Goal: Task Accomplishment & Management: Manage account settings

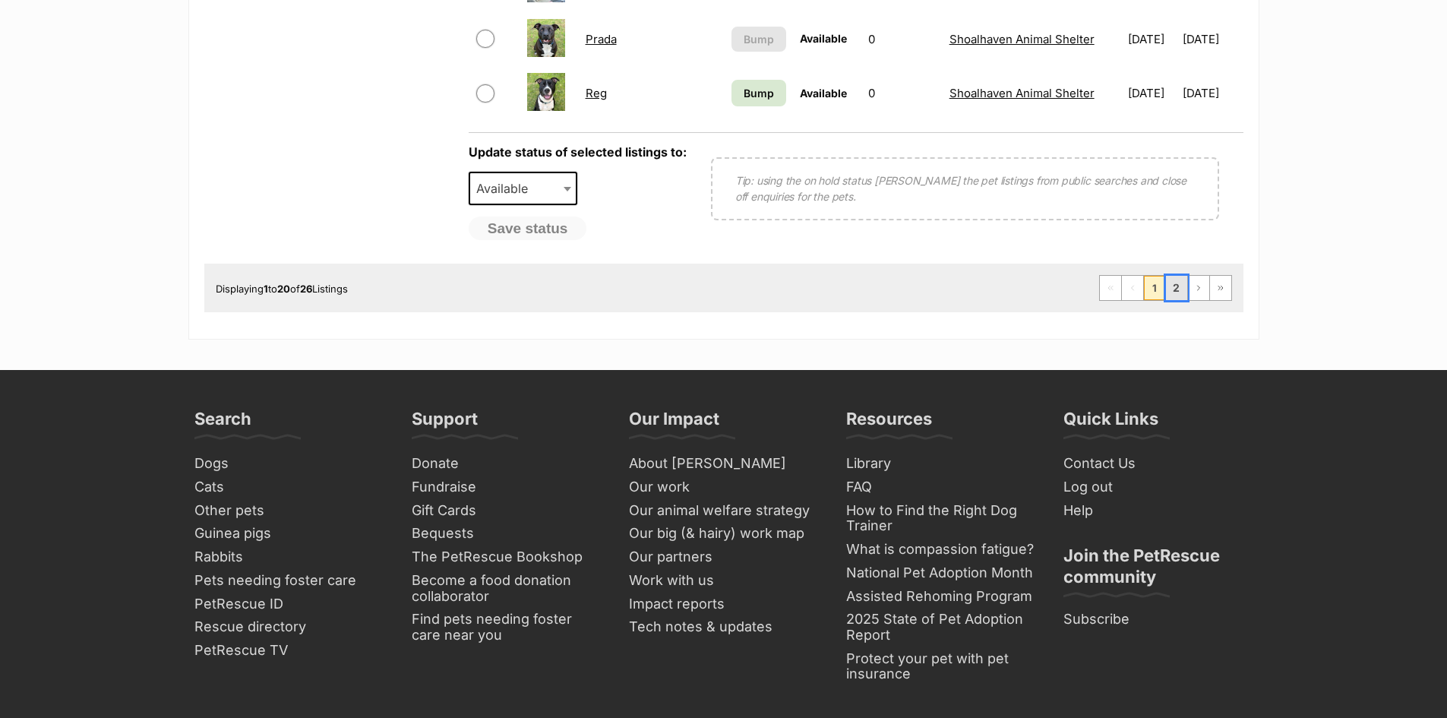
click at [1174, 286] on link "2" at bounding box center [1176, 288] width 21 height 24
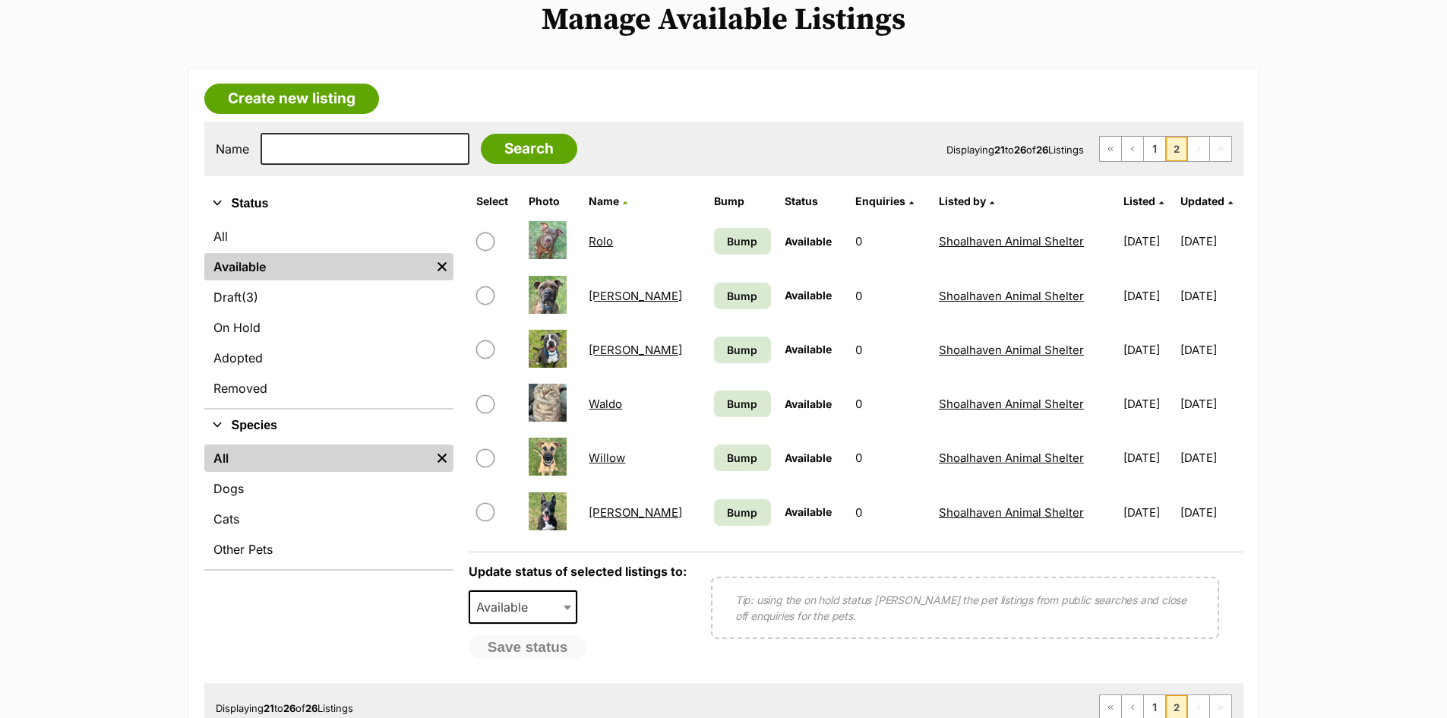
scroll to position [456, 0]
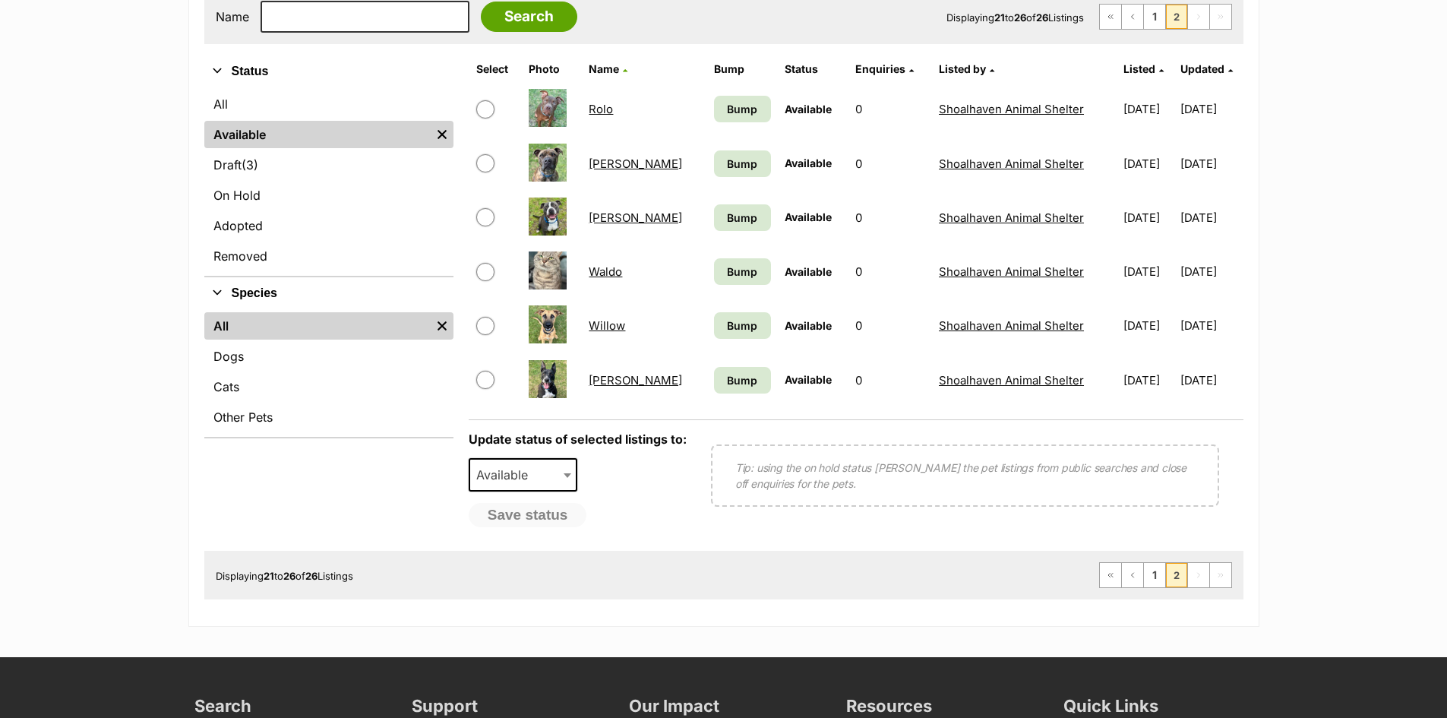
click at [607, 269] on link "Waldo" at bounding box center [605, 271] width 33 height 14
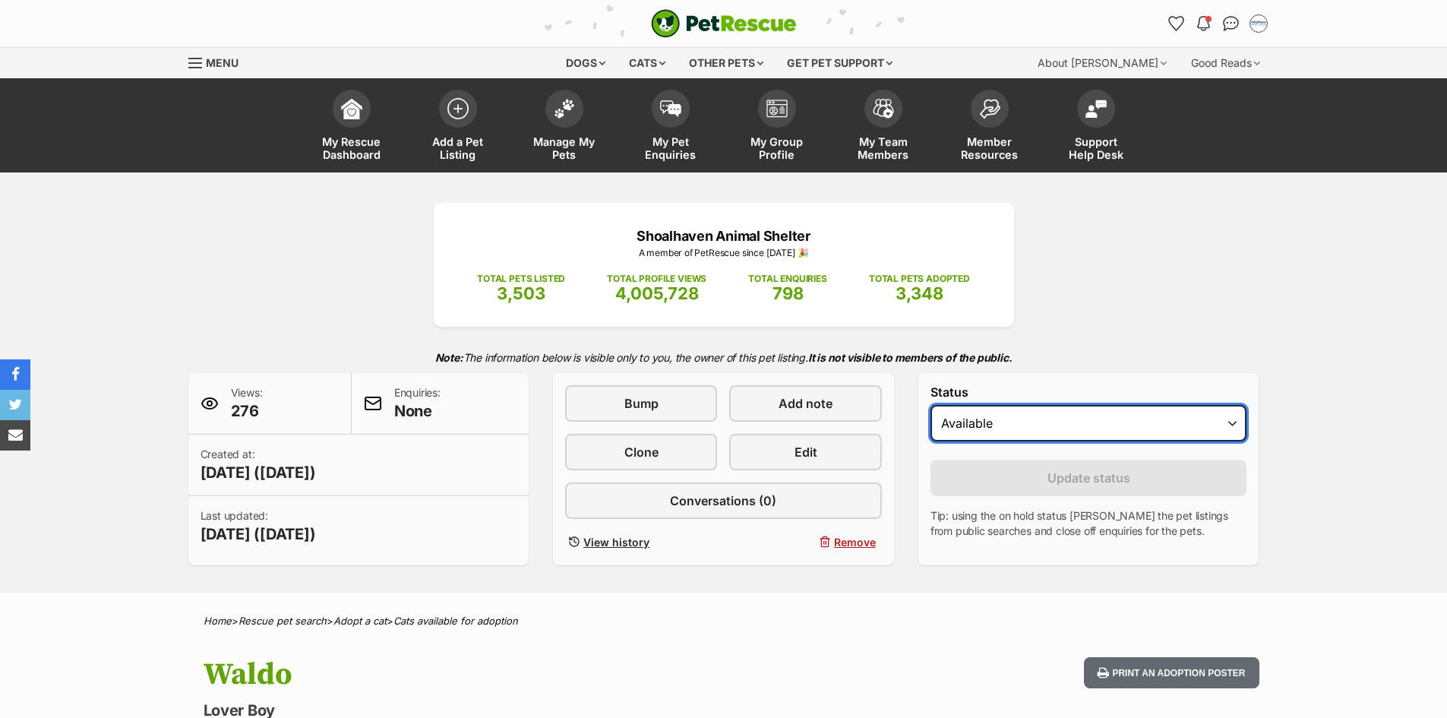
click at [993, 425] on select "Draft Available On hold Adopted" at bounding box center [1089, 423] width 317 height 36
select select "rehomed"
click at [931, 405] on select "Draft Available On hold Adopted" at bounding box center [1089, 423] width 317 height 36
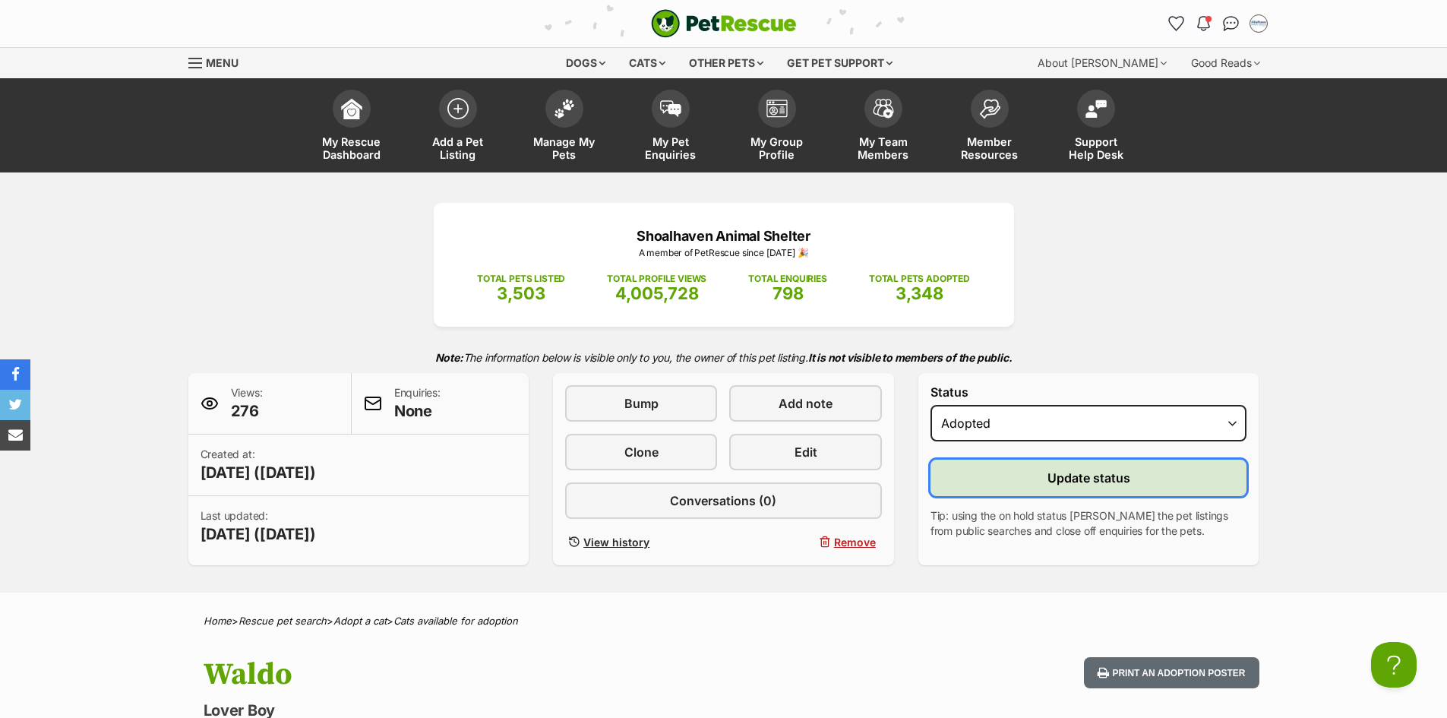
click at [1060, 474] on span "Update status" at bounding box center [1089, 478] width 83 height 18
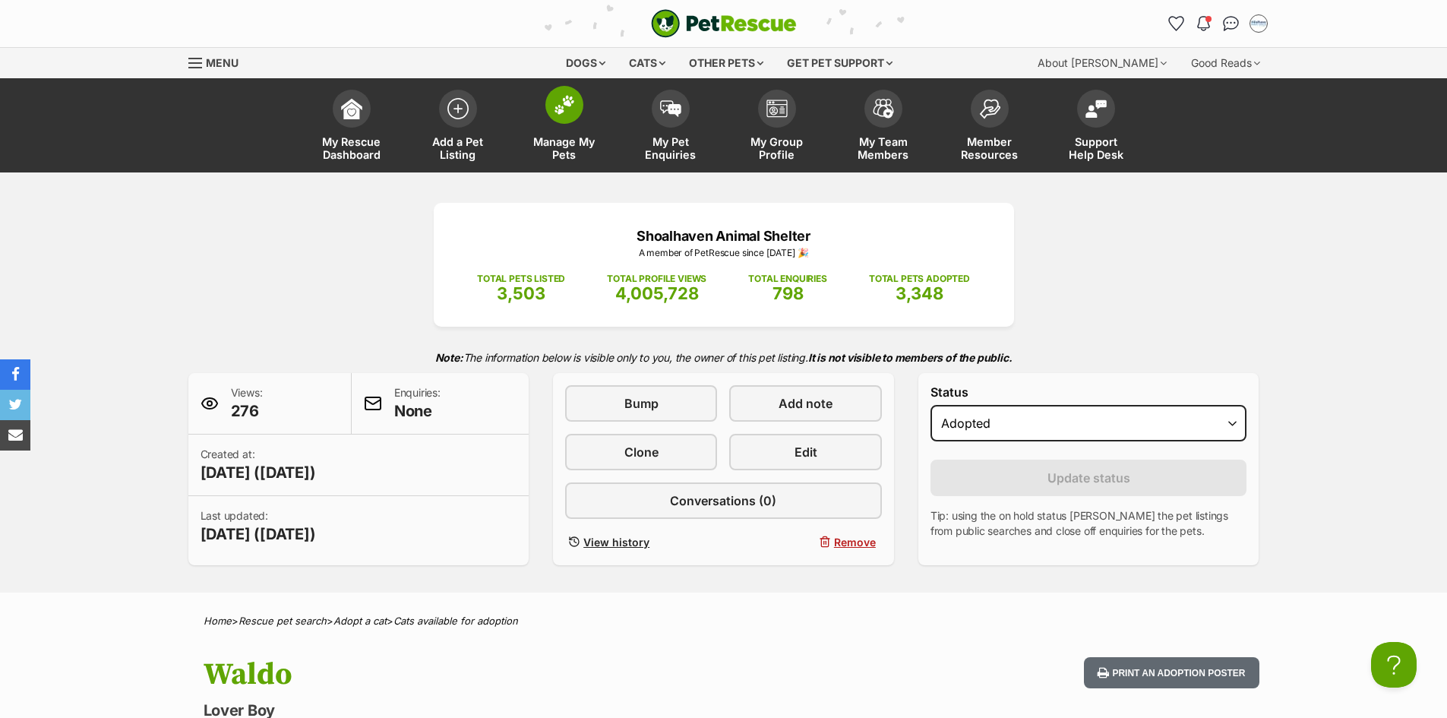
click at [588, 138] on span "Manage My Pets" at bounding box center [564, 148] width 68 height 26
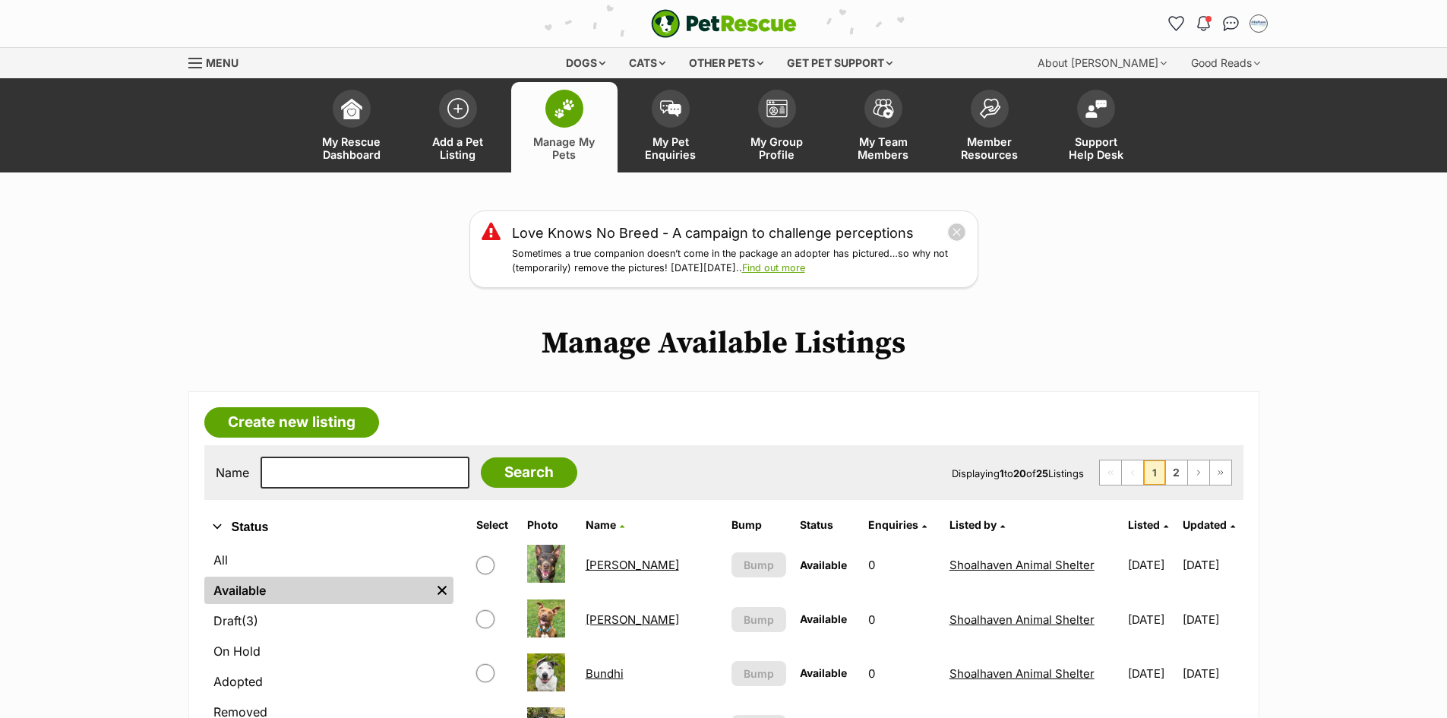
click at [613, 569] on link "Billie Jean" at bounding box center [632, 565] width 93 height 14
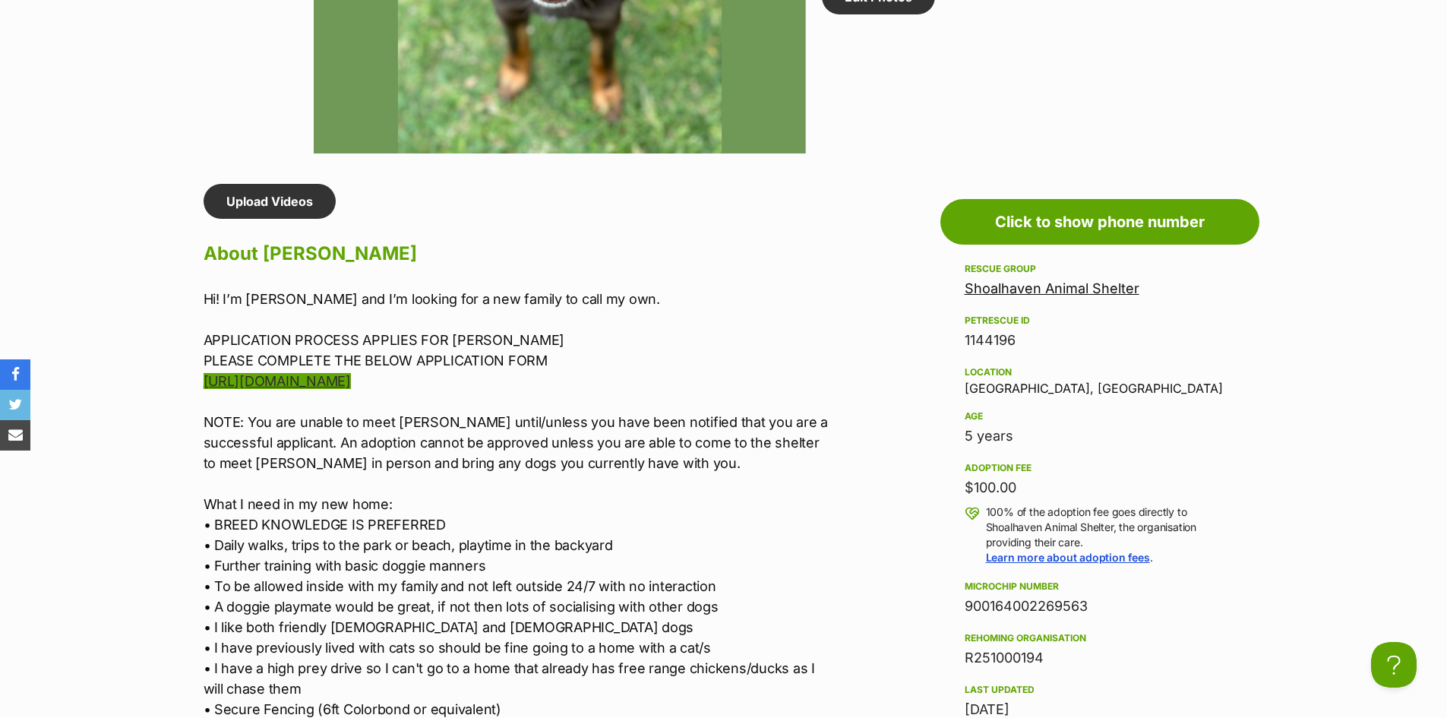
click at [317, 378] on link "[URL][DOMAIN_NAME]" at bounding box center [277, 381] width 147 height 16
